Goal: Check status: Check status

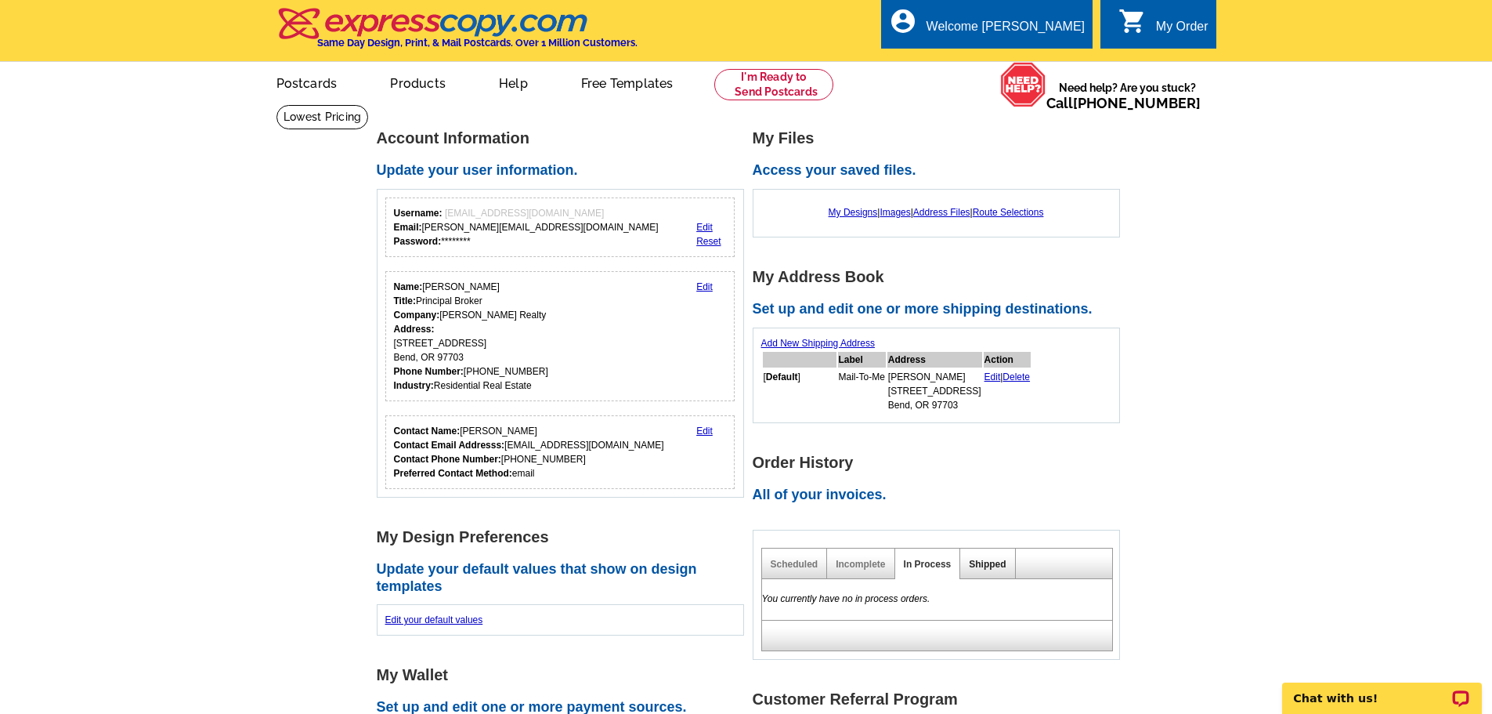
click at [992, 568] on link "Shipped" at bounding box center [987, 564] width 37 height 11
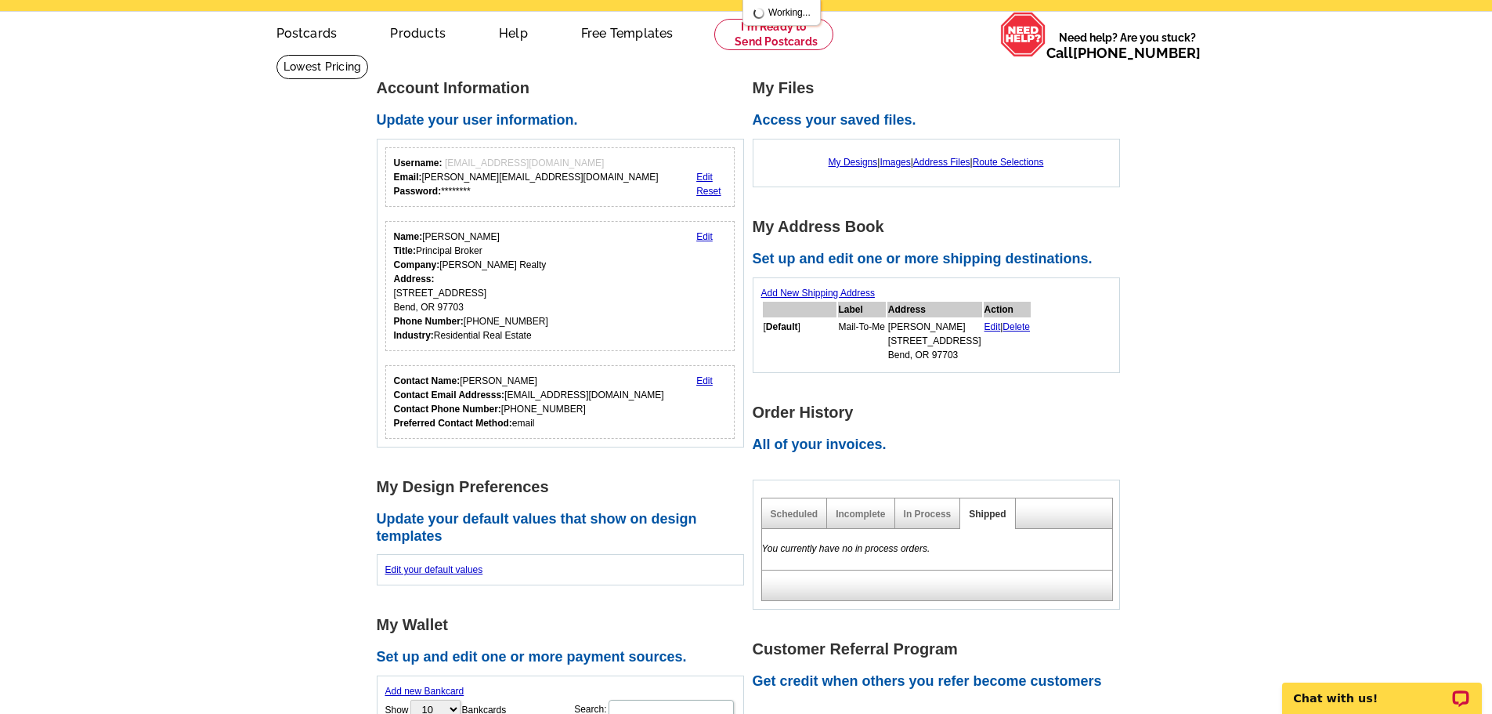
scroll to position [78, 0]
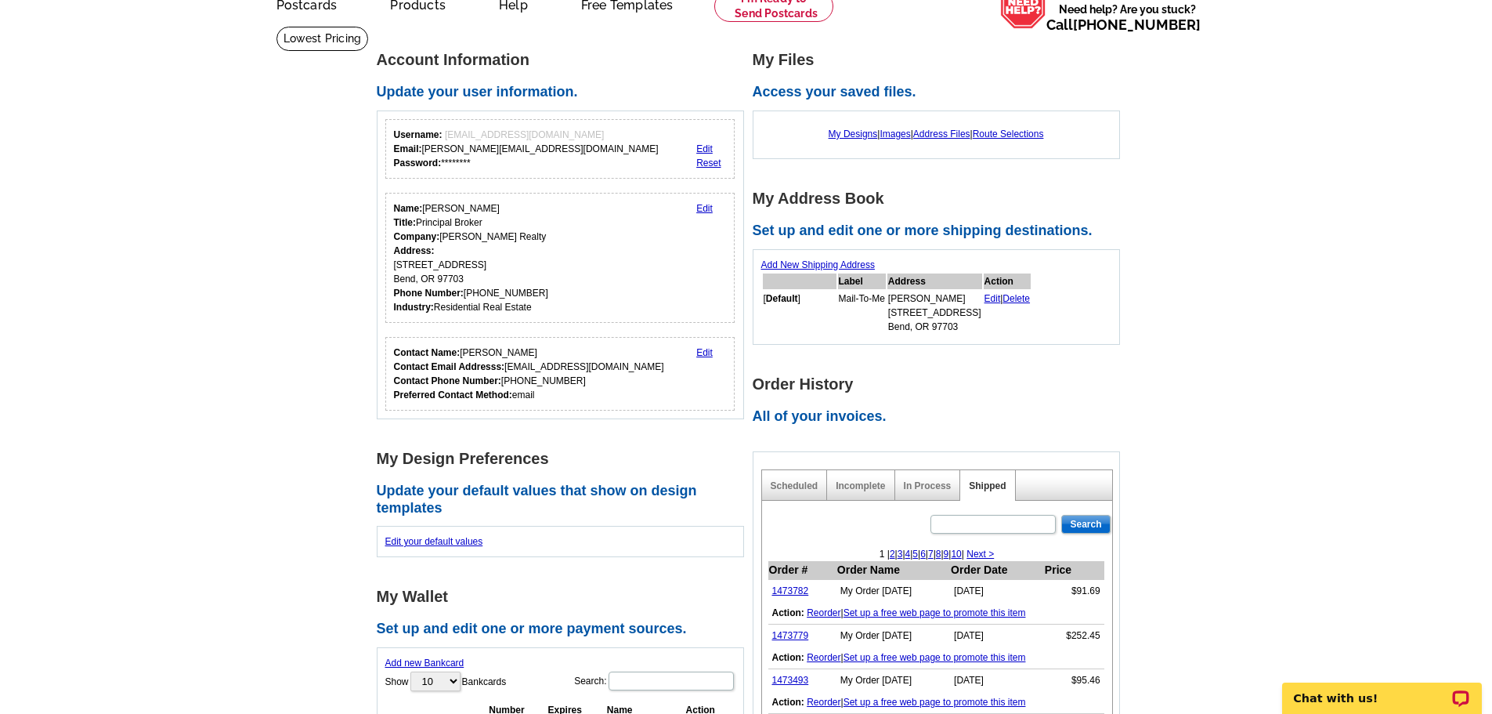
click at [807, 586] on td "1473782" at bounding box center [802, 591] width 68 height 23
click at [803, 591] on link "1473782" at bounding box center [790, 590] width 37 height 11
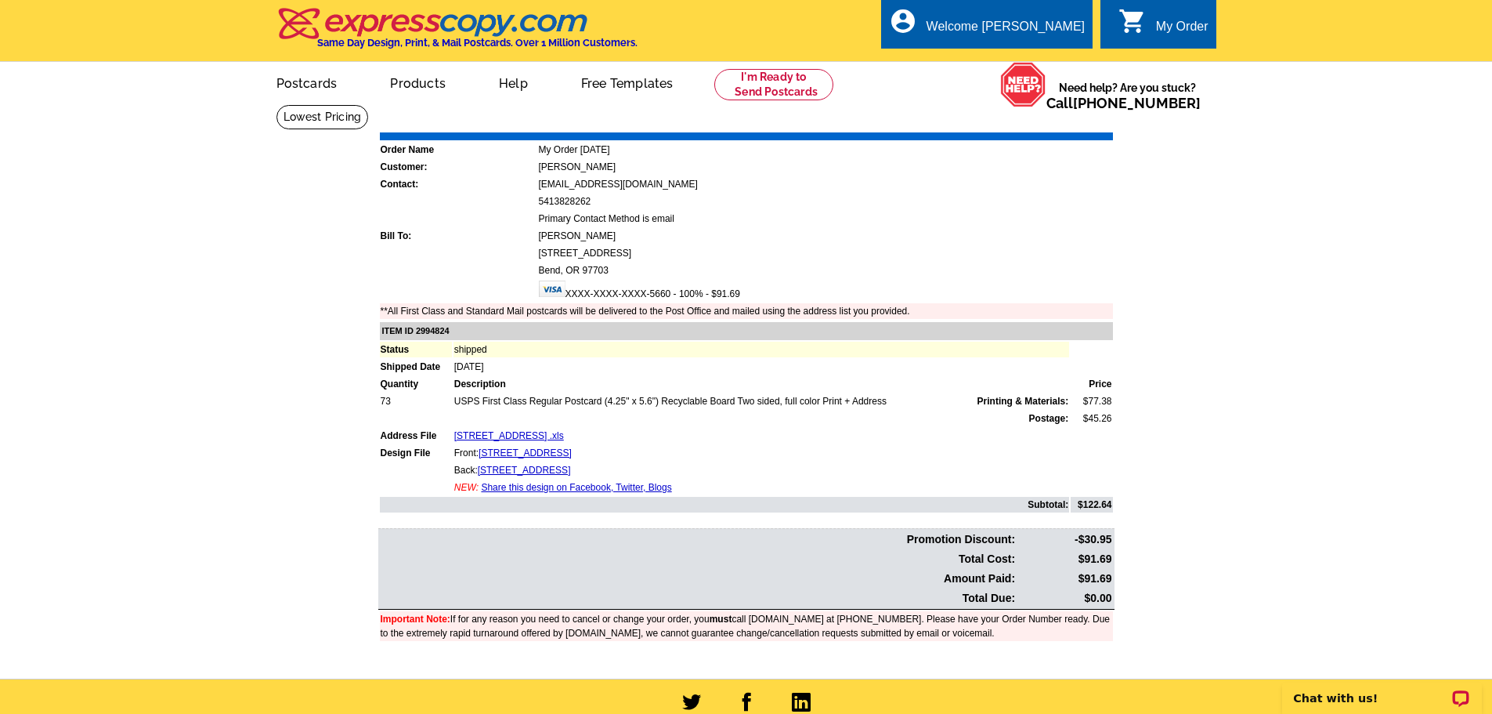
click at [1065, 134] on td at bounding box center [746, 136] width 733 height 8
click at [1068, 123] on link "Print Invoice" at bounding box center [1072, 120] width 81 height 13
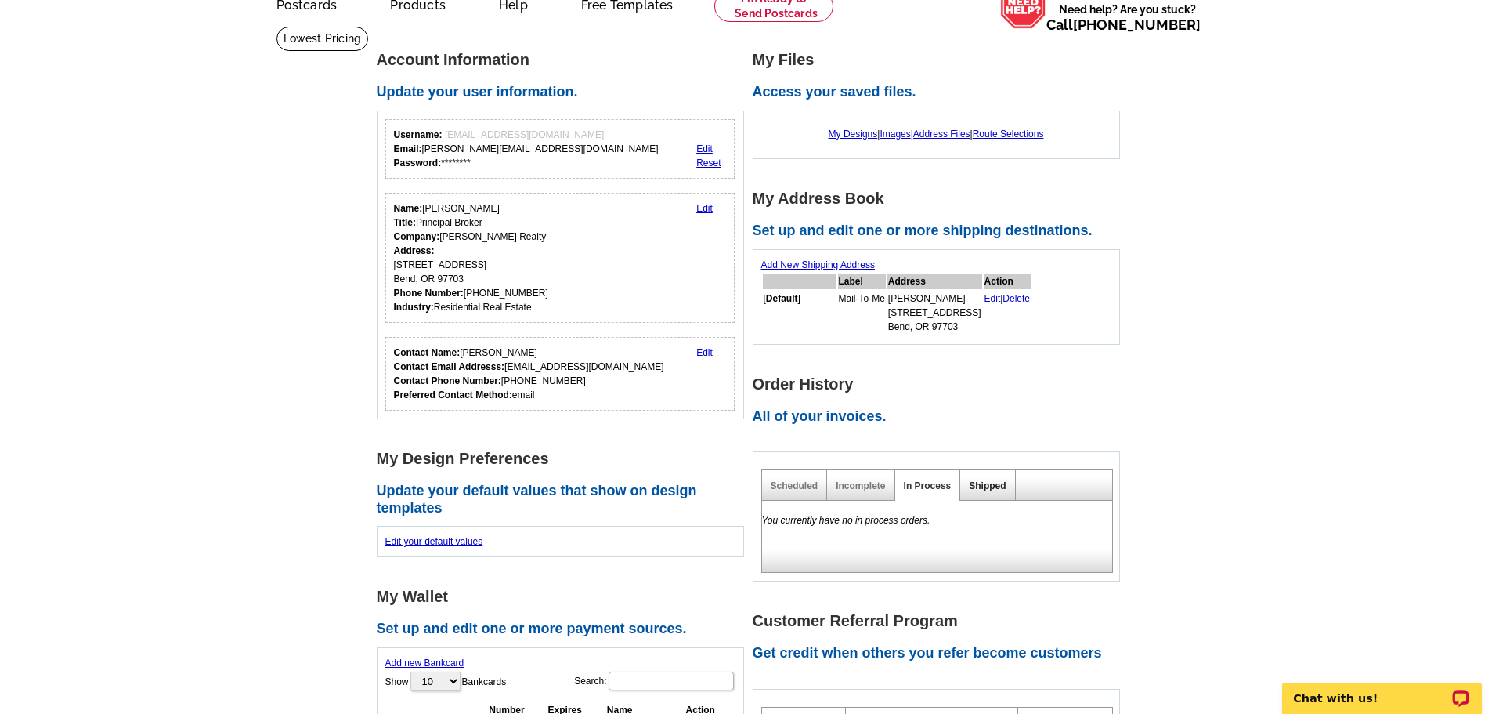
click at [992, 491] on link "Shipped" at bounding box center [987, 485] width 37 height 11
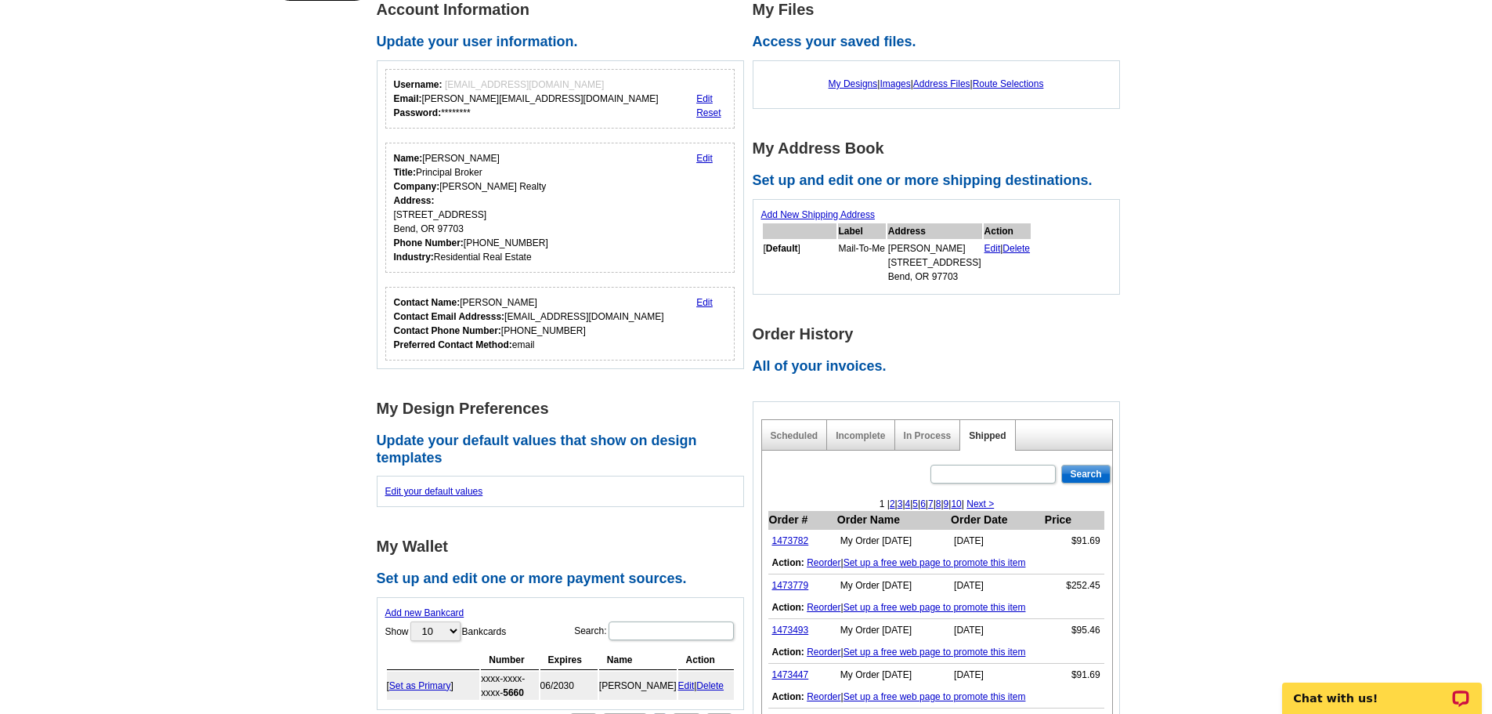
scroll to position [157, 0]
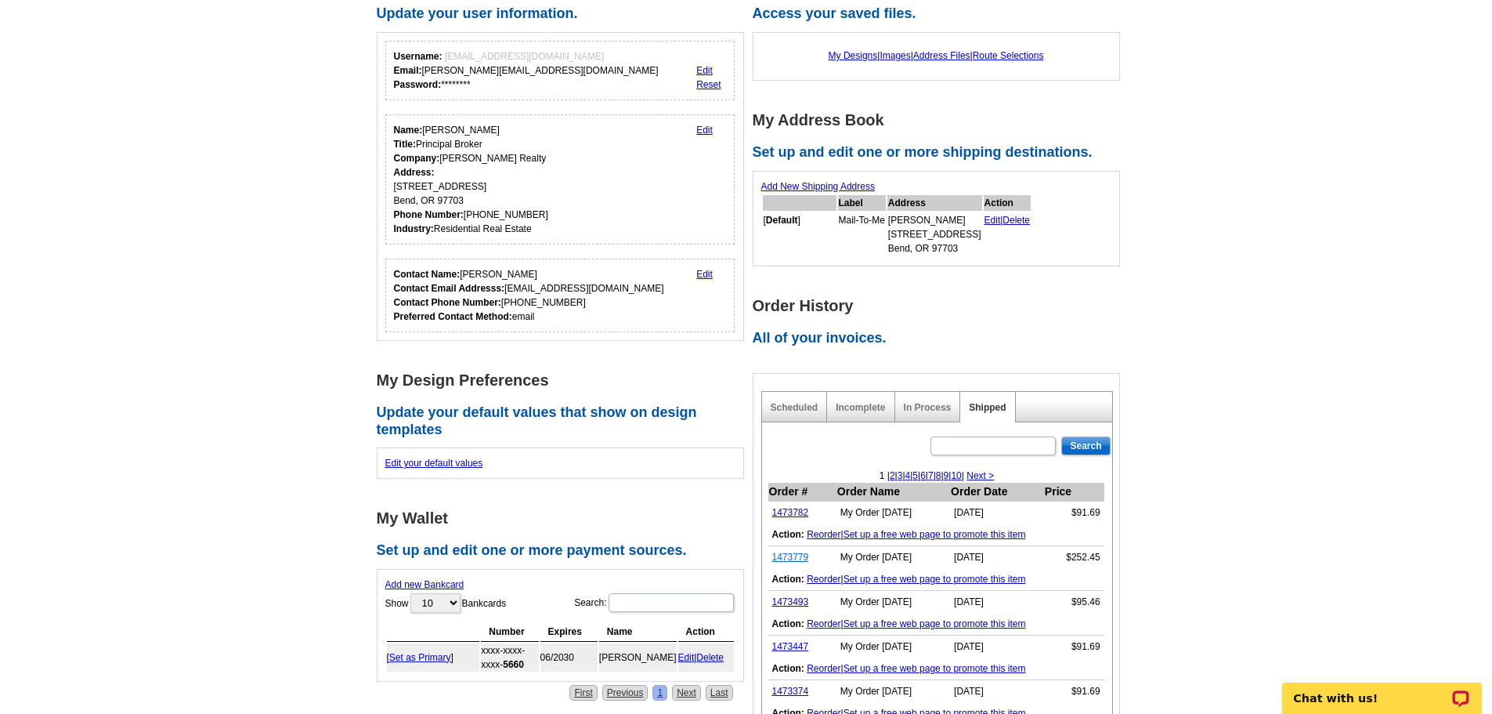
click at [807, 562] on link "1473779" at bounding box center [790, 556] width 37 height 11
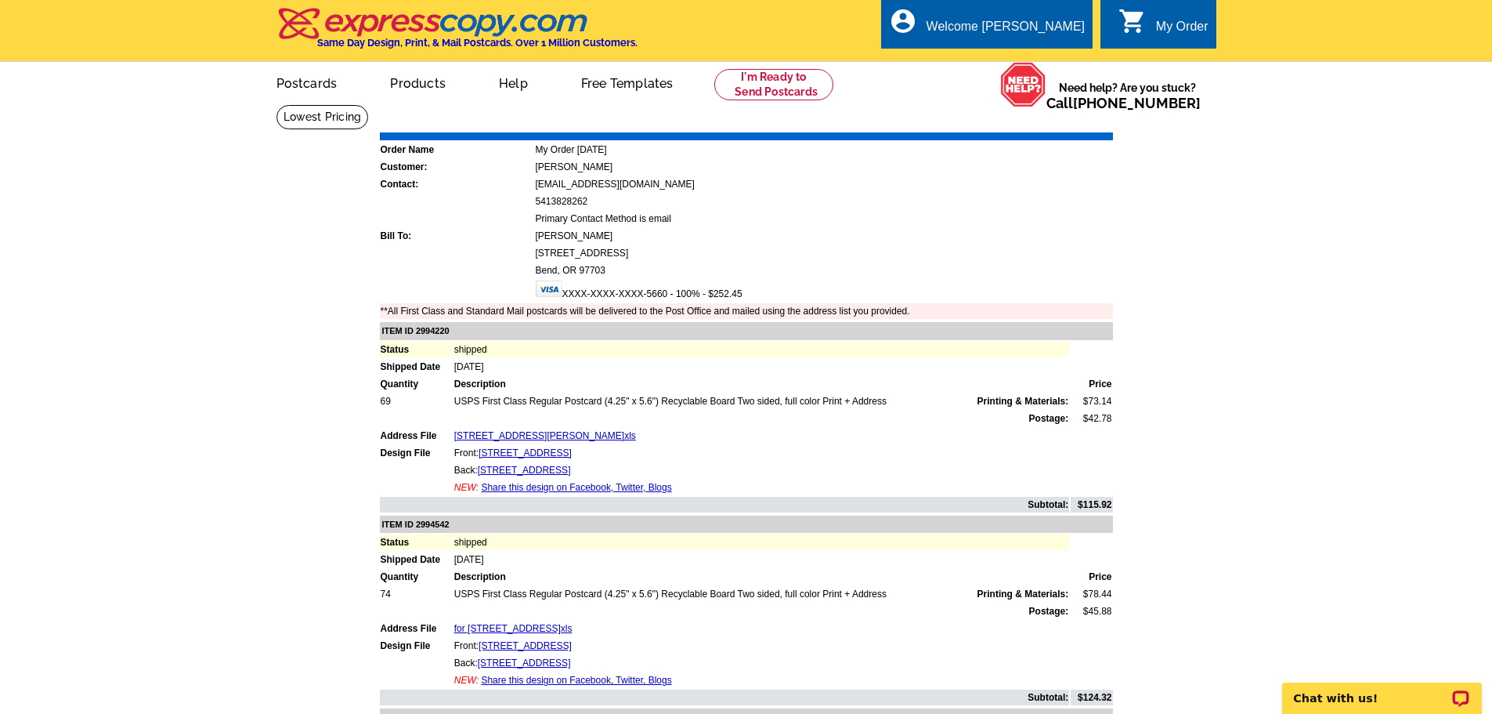
click at [1057, 134] on td at bounding box center [746, 136] width 733 height 8
click at [1057, 128] on link "Print Invoice" at bounding box center [1072, 120] width 81 height 13
